Goal: Find specific page/section: Find specific page/section

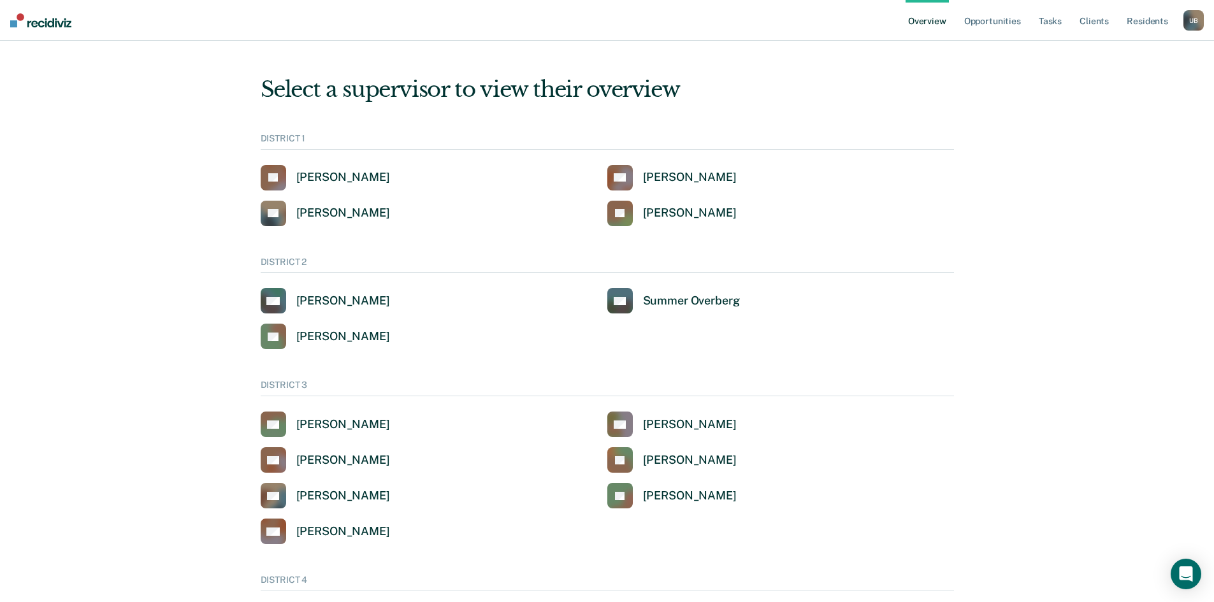
click at [1188, 19] on div "U B" at bounding box center [1194, 20] width 20 height 20
click at [1117, 94] on link "Go to Operations" at bounding box center [1140, 98] width 108 height 11
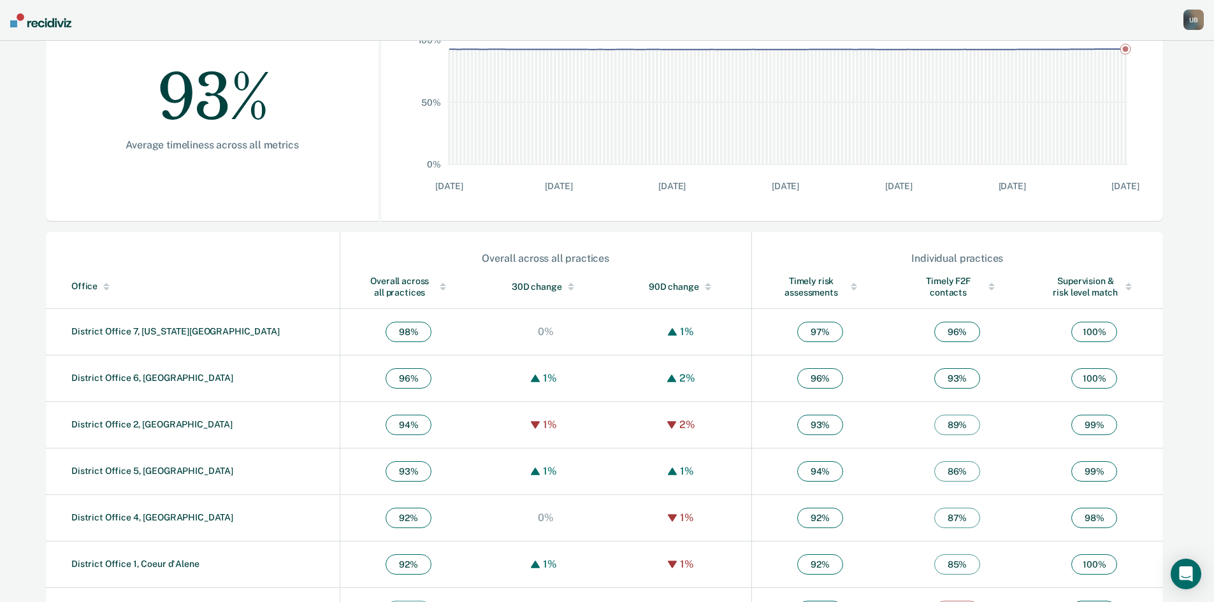
scroll to position [286, 0]
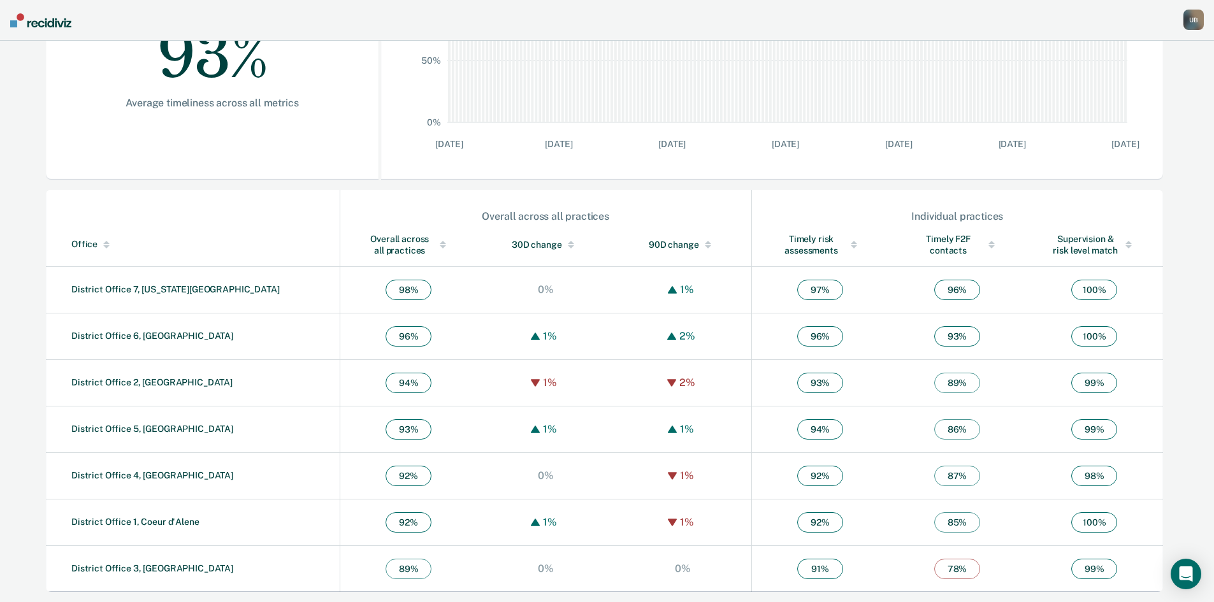
click at [366, 245] on div "Overall across all practices" at bounding box center [409, 244] width 86 height 23
click at [105, 572] on link "District Office 3, [GEOGRAPHIC_DATA]" at bounding box center [152, 568] width 162 height 10
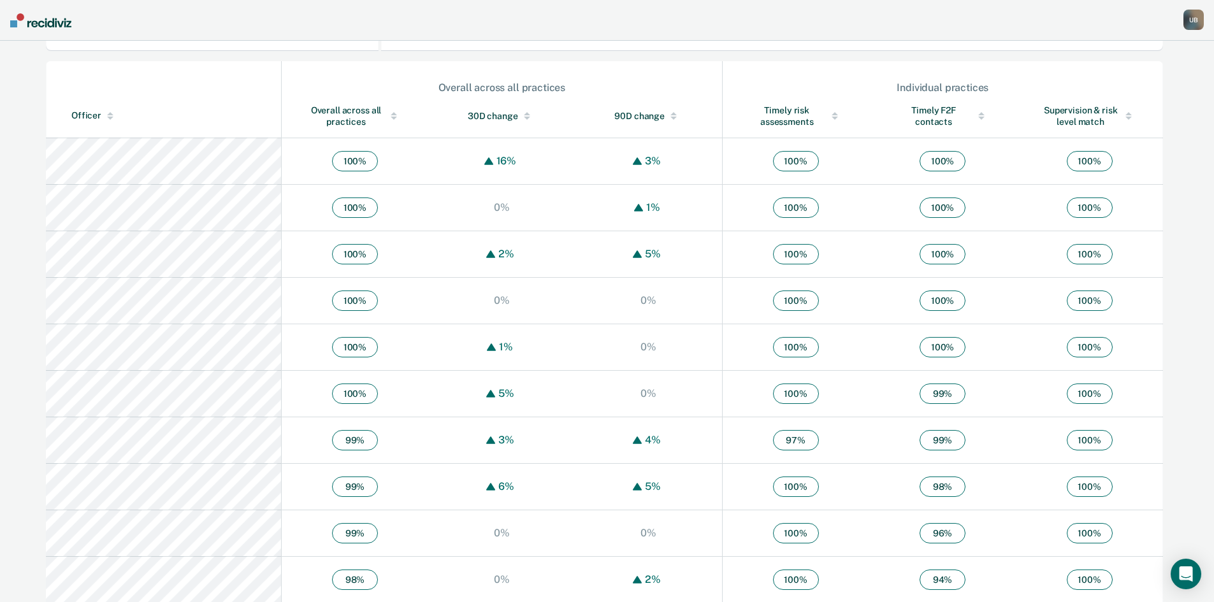
scroll to position [446, 0]
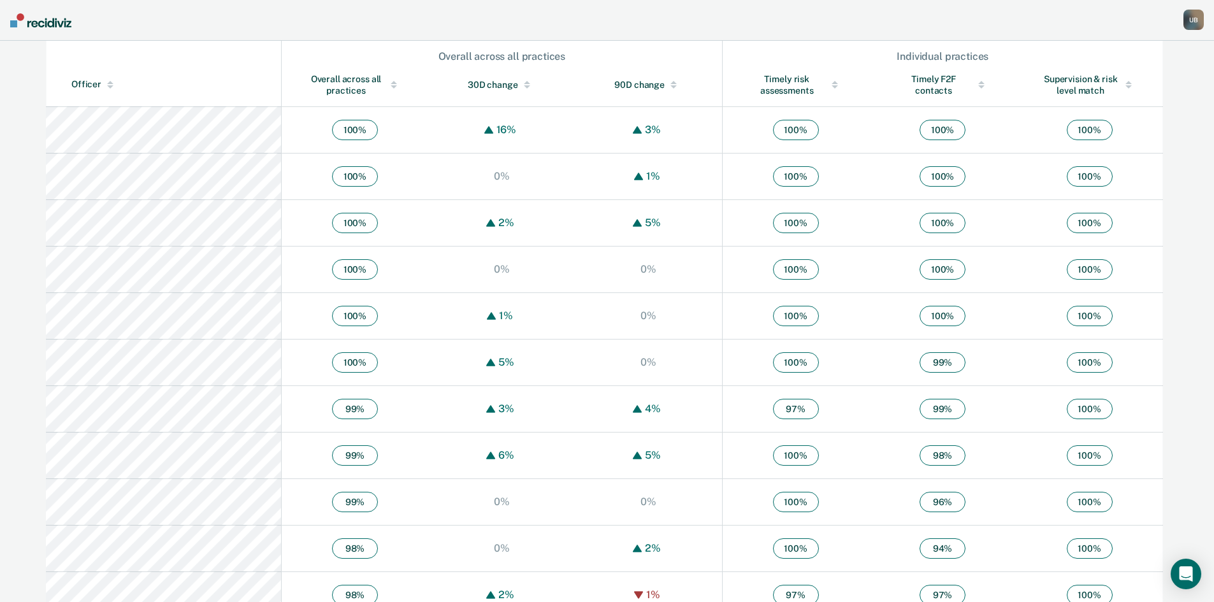
click at [943, 83] on div "Timely F2F contacts" at bounding box center [943, 84] width 96 height 23
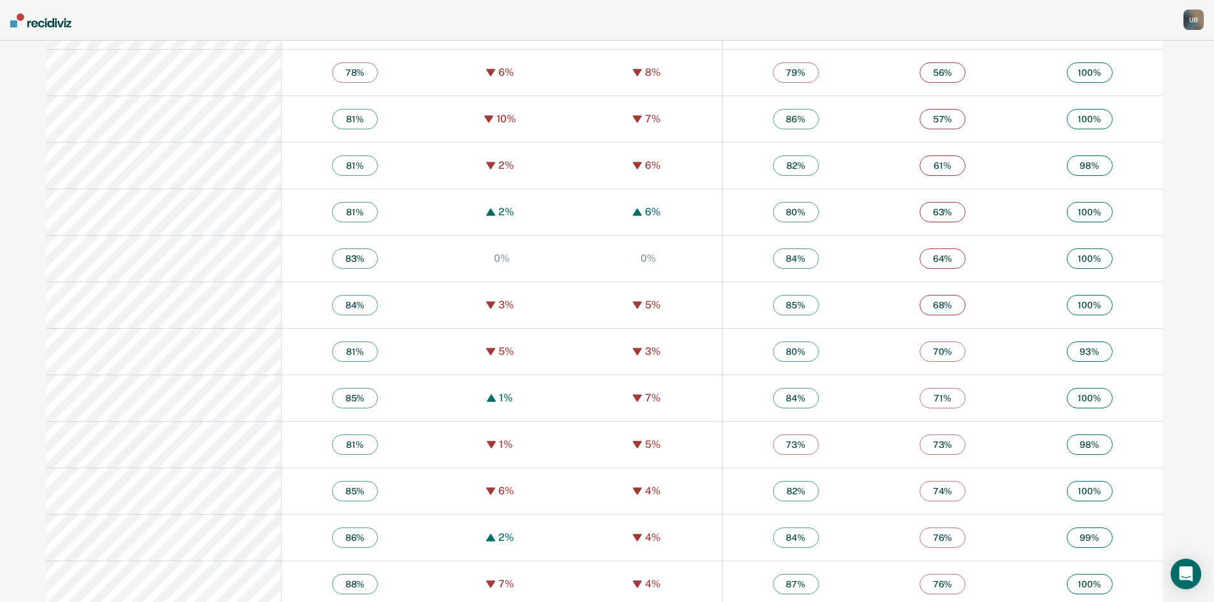
scroll to position [637, 0]
